Goal: Complete application form: Complete application form

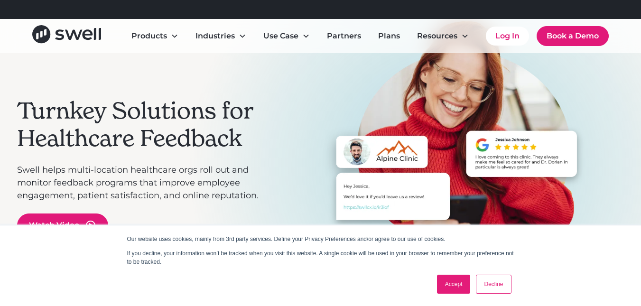
scroll to position [95, 0]
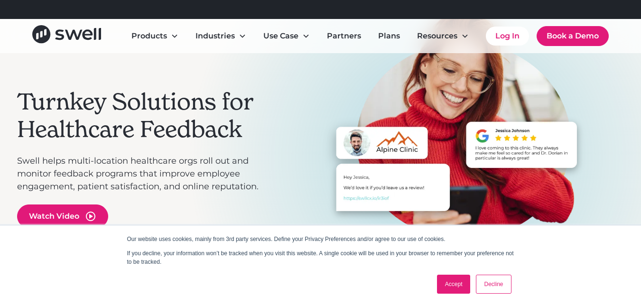
click at [487, 283] on link "Decline" at bounding box center [493, 284] width 35 height 19
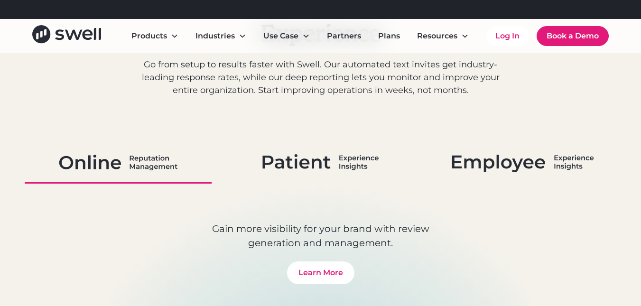
scroll to position [522, 0]
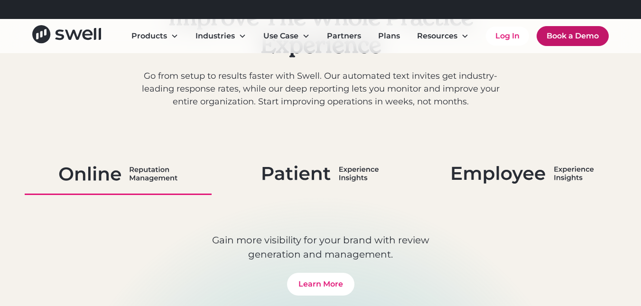
click at [549, 39] on link "Book a Demo" at bounding box center [572, 36] width 72 height 20
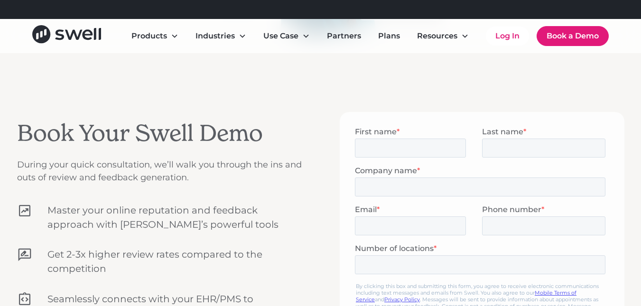
scroll to position [285, 0]
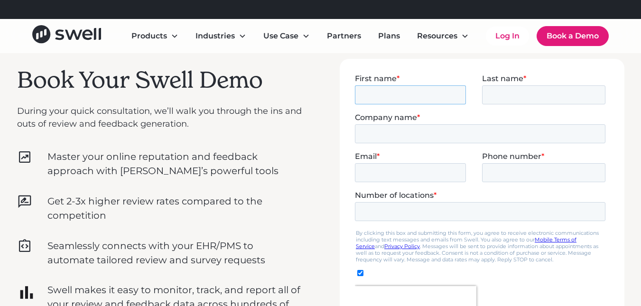
click at [408, 99] on input "First name *" at bounding box center [409, 94] width 111 height 19
type input "[PERSON_NAME]"
click at [504, 94] on input "Last name *" at bounding box center [542, 94] width 123 height 19
type input "Iskander"
click at [379, 136] on input "Company name *" at bounding box center [479, 133] width 250 height 19
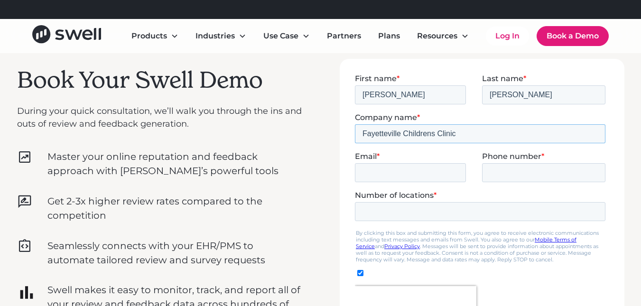
type input "Fayetteville Childrens Clinic"
click at [396, 175] on input "Email *" at bounding box center [409, 172] width 111 height 19
type input "[EMAIL_ADDRESS][DOMAIN_NAME]"
click at [503, 176] on input "Phone number *" at bounding box center [542, 172] width 123 height 19
drag, startPoint x: 515, startPoint y: 172, endPoint x: 539, endPoint y: 193, distance: 31.9
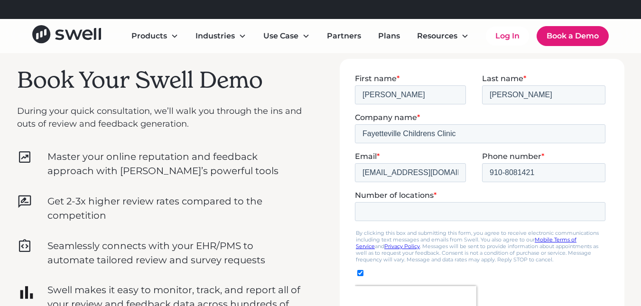
click at [539, 193] on label "Number of locations *" at bounding box center [481, 194] width 254 height 9
click at [539, 202] on input "Number of locations *" at bounding box center [479, 211] width 250 height 19
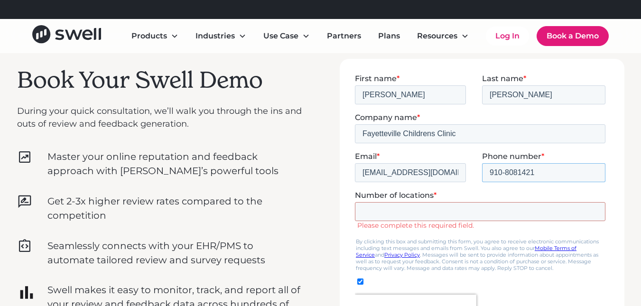
click at [516, 172] on input "910-8081421" at bounding box center [542, 172] width 123 height 19
type input "910-808-1421"
click at [415, 217] on input "Number of locations *" at bounding box center [479, 211] width 250 height 19
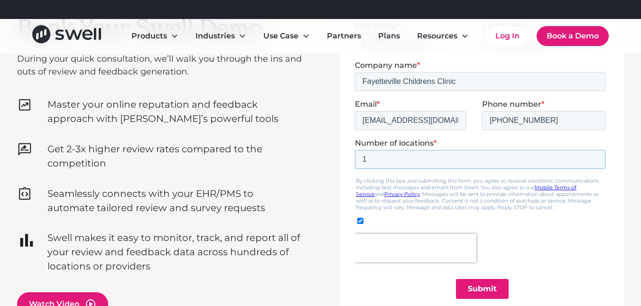
scroll to position [344, 0]
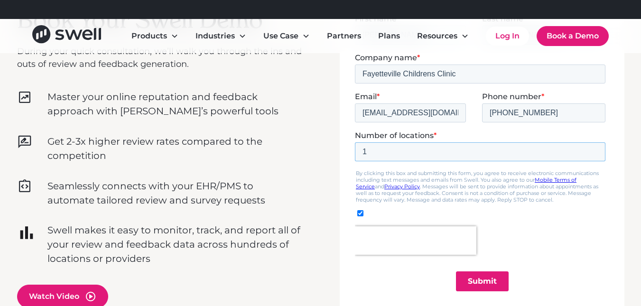
type input "1"
click at [480, 279] on input "Submit" at bounding box center [481, 281] width 53 height 20
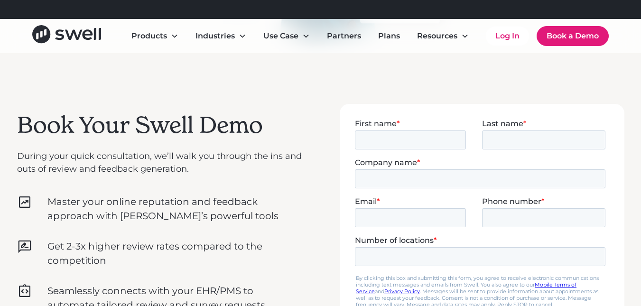
scroll to position [239, 0]
click at [379, 137] on input "First name *" at bounding box center [409, 139] width 111 height 19
type input "Niveen"
click at [527, 140] on input "Last name *" at bounding box center [542, 139] width 123 height 19
type input "Iskander"
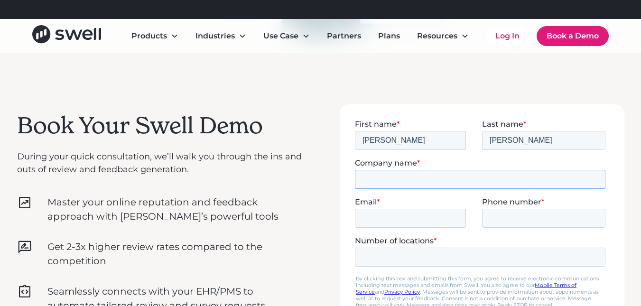
click at [432, 179] on input "Company name *" at bounding box center [479, 178] width 250 height 19
type input "Fayetteville Childrens Clinic"
click at [411, 220] on input "Email *" at bounding box center [409, 217] width 111 height 19
type input "niveengeorge1@gmail.com"
click at [493, 221] on input "Phone number *" at bounding box center [542, 217] width 123 height 19
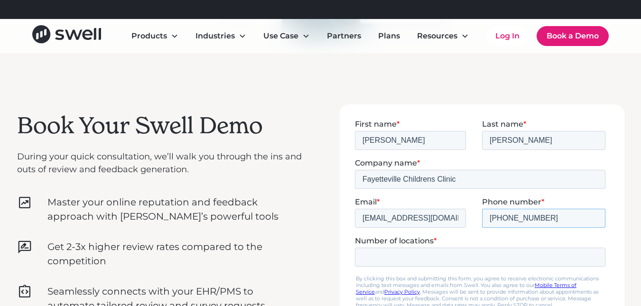
type input "910-484-3121"
drag, startPoint x: 364, startPoint y: 258, endPoint x: 509, endPoint y: 241, distance: 146.5
click at [509, 241] on label "Number of locations *" at bounding box center [481, 240] width 254 height 9
click at [509, 247] on input "Number of locations *" at bounding box center [479, 256] width 250 height 19
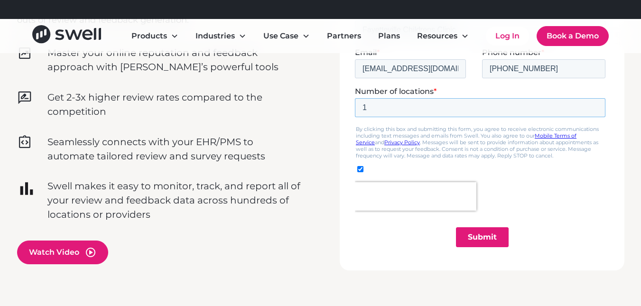
scroll to position [402, 0]
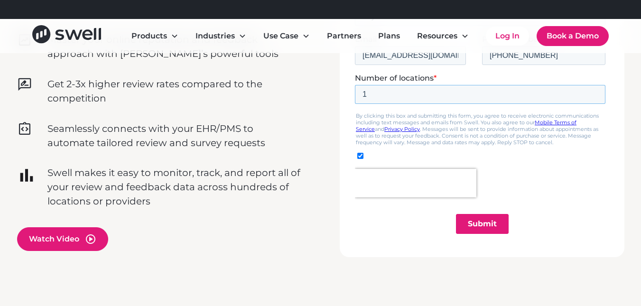
type input "1"
click at [474, 223] on input "Submit" at bounding box center [481, 224] width 53 height 20
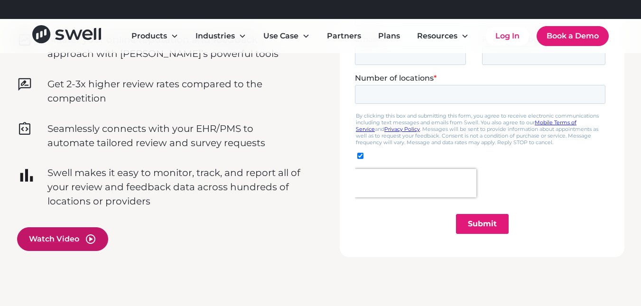
click at [41, 227] on div "Watch Video" at bounding box center [62, 239] width 91 height 24
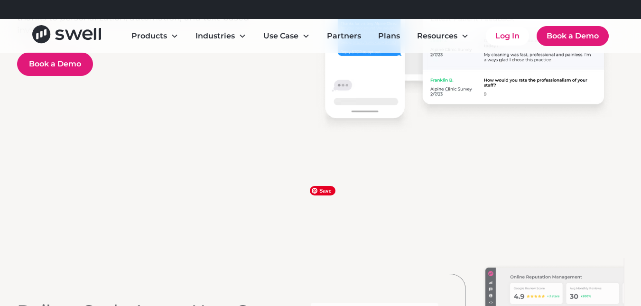
scroll to position [1674, 0]
